Goal: Information Seeking & Learning: Learn about a topic

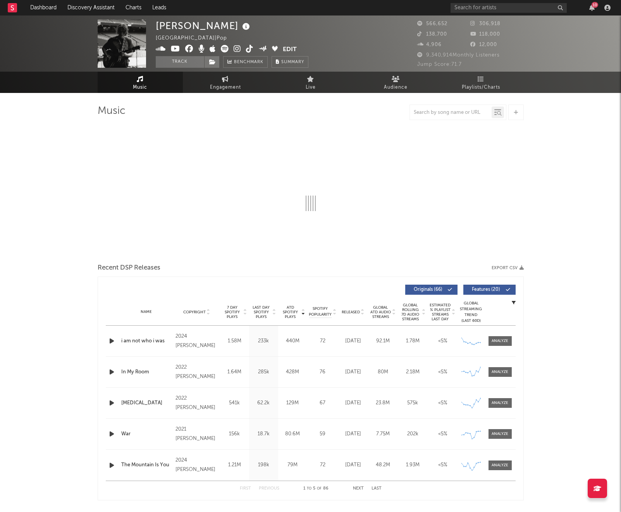
select select "6m"
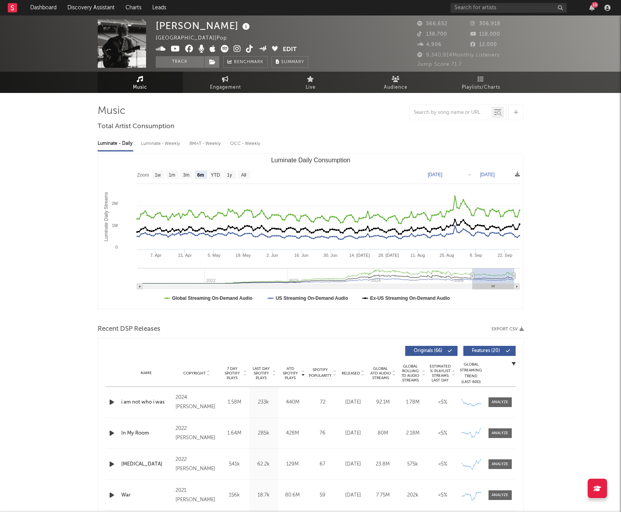
click at [262, 376] on span "Last Day Spotify Plays" at bounding box center [261, 374] width 21 height 14
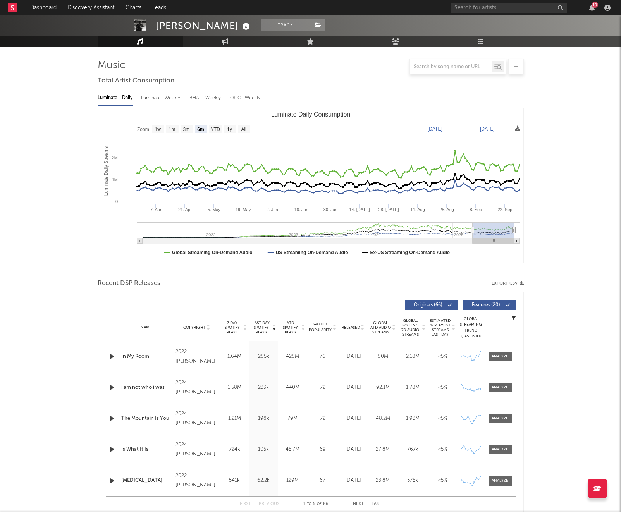
scroll to position [87, 0]
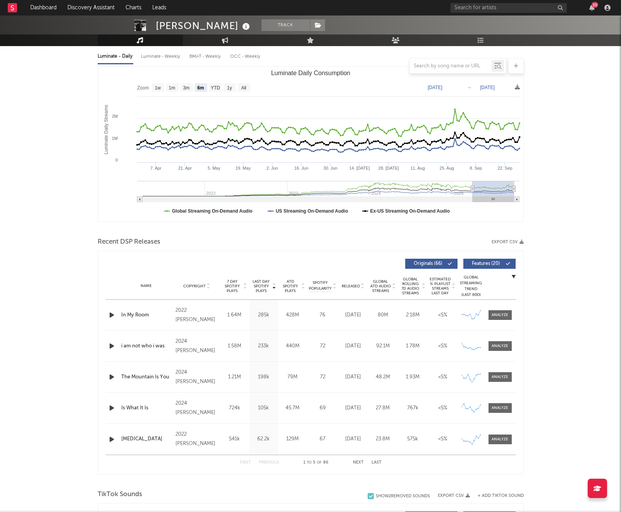
click at [359, 464] on button "Next" at bounding box center [358, 463] width 11 height 4
click at [362, 462] on button "Next" at bounding box center [358, 463] width 11 height 4
click at [246, 463] on button "First" at bounding box center [245, 463] width 11 height 4
click at [293, 292] on span "ATD Spotify Plays" at bounding box center [290, 286] width 21 height 14
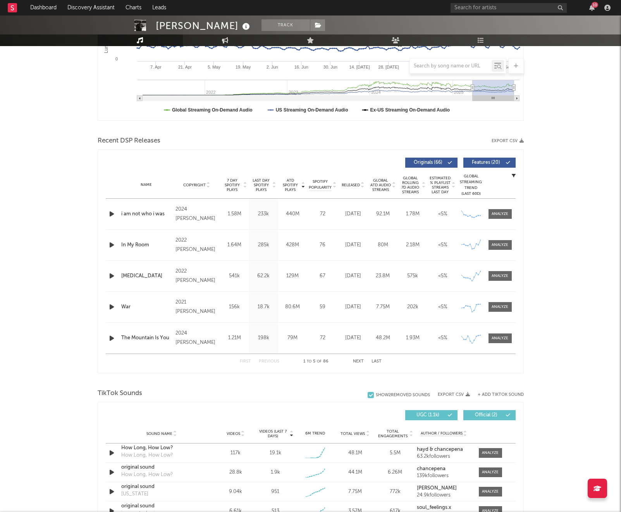
scroll to position [388, 0]
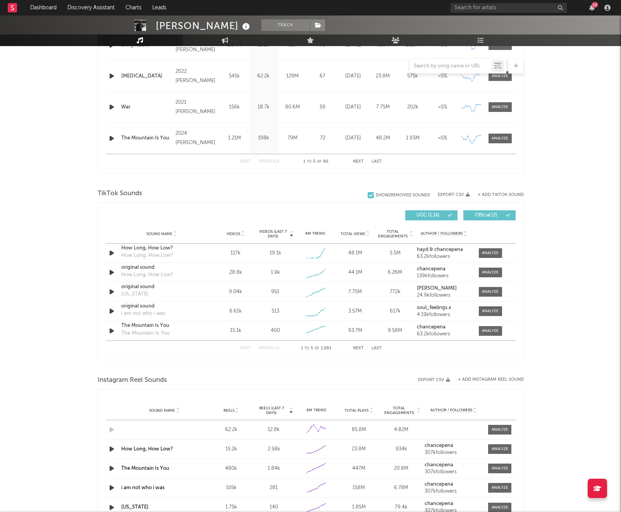
click at [362, 348] on button "Next" at bounding box center [358, 349] width 11 height 4
click at [361, 348] on button "Next" at bounding box center [358, 349] width 11 height 4
click at [361, 349] on button "Next" at bounding box center [358, 349] width 11 height 4
click at [360, 349] on button "Next" at bounding box center [358, 349] width 11 height 4
click at [360, 350] on button "Next" at bounding box center [358, 349] width 11 height 4
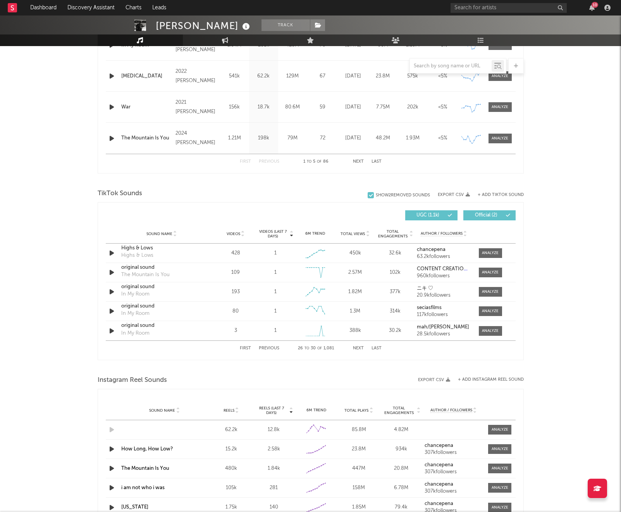
click at [360, 350] on button "Next" at bounding box center [358, 349] width 11 height 4
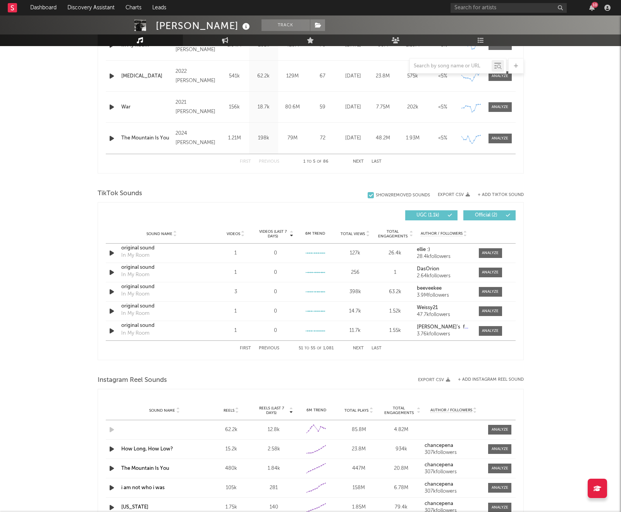
click at [235, 235] on span "Videos" at bounding box center [234, 234] width 14 height 5
click at [358, 234] on span "Total Views" at bounding box center [353, 234] width 24 height 5
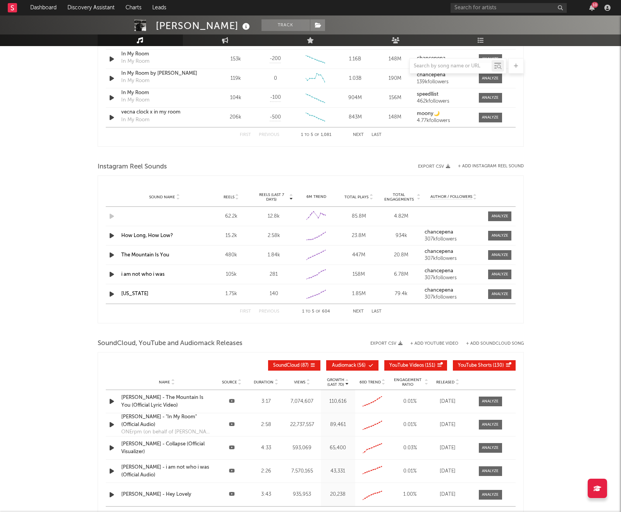
scroll to position [601, 0]
